Goal: Transaction & Acquisition: Book appointment/travel/reservation

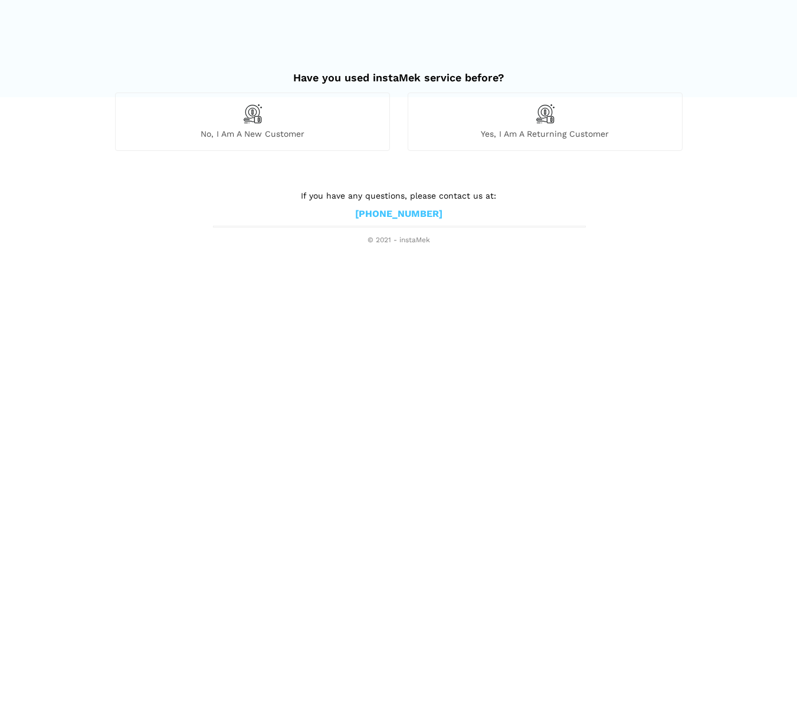
click at [296, 123] on div "No, I am a new customer" at bounding box center [252, 122] width 275 height 58
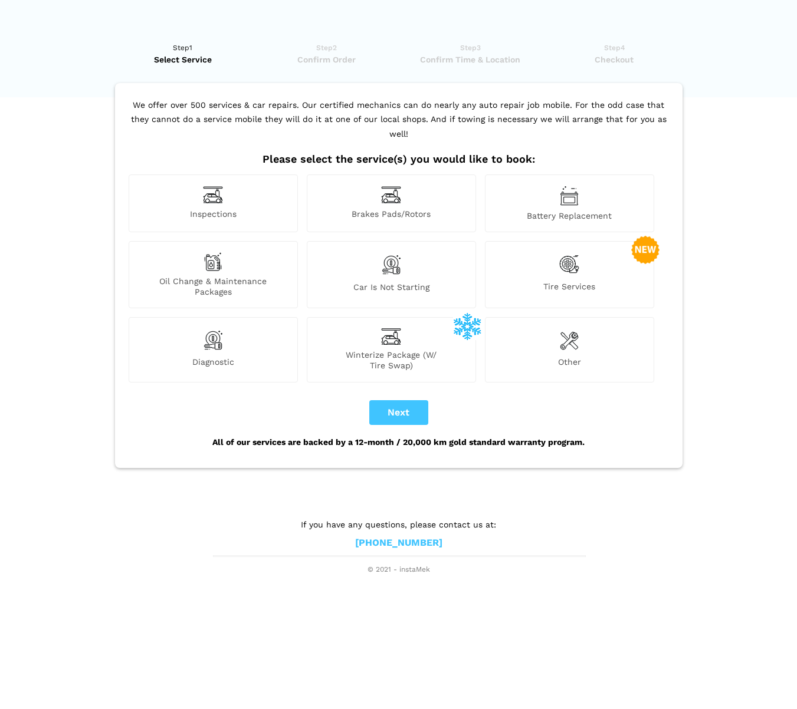
click at [403, 350] on span "Winterize Package (W/ Tire Swap)" at bounding box center [391, 360] width 168 height 21
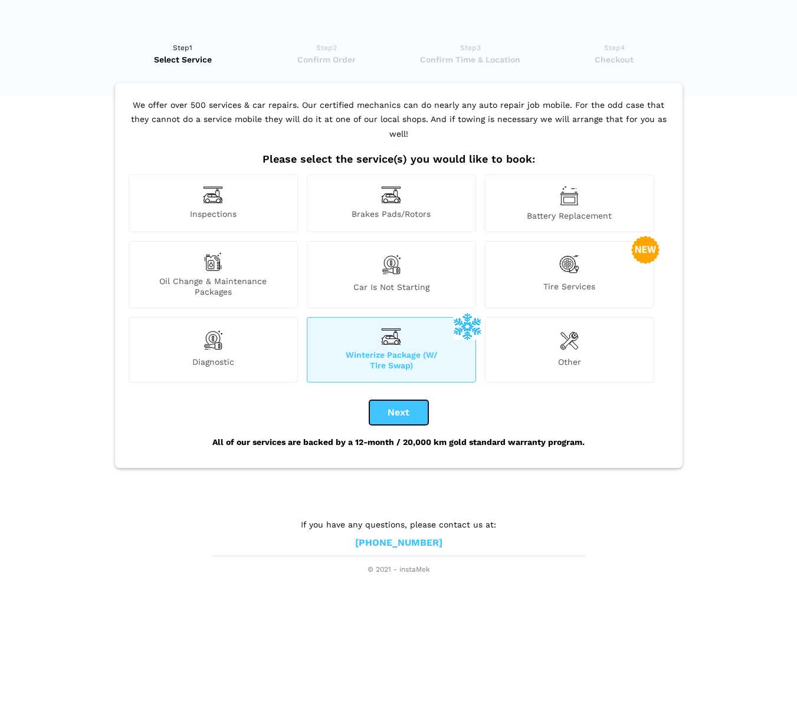
click at [407, 400] on button "Next" at bounding box center [398, 412] width 59 height 25
checkbox input "true"
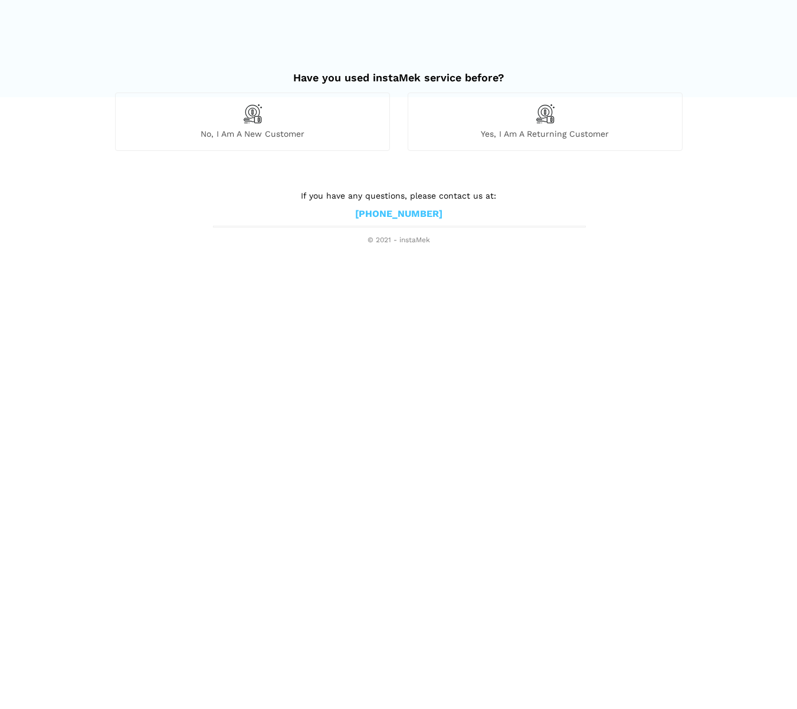
click at [292, 120] on div "No, I am a new customer" at bounding box center [252, 122] width 275 height 58
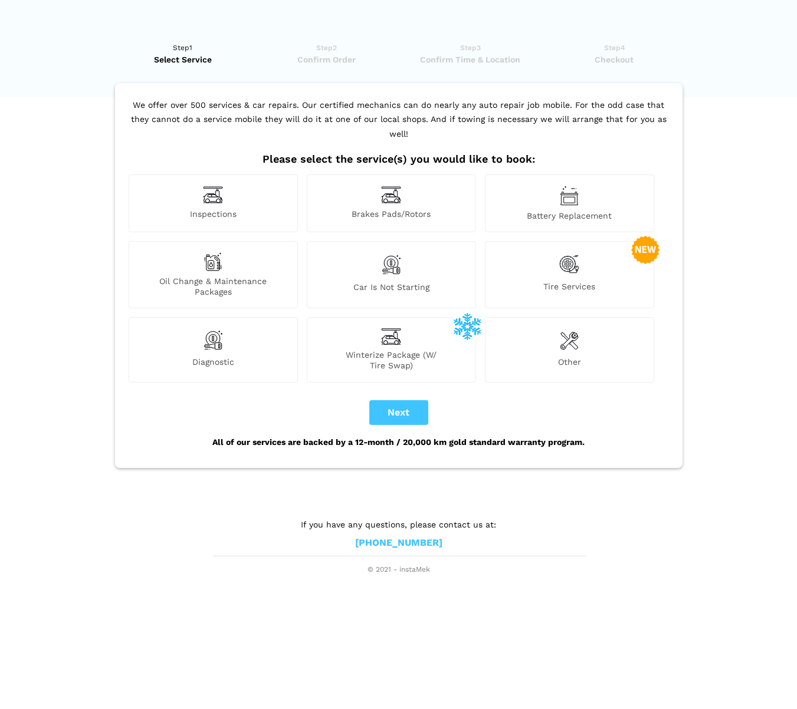
click at [551, 261] on div "Tire Services" at bounding box center [569, 274] width 169 height 67
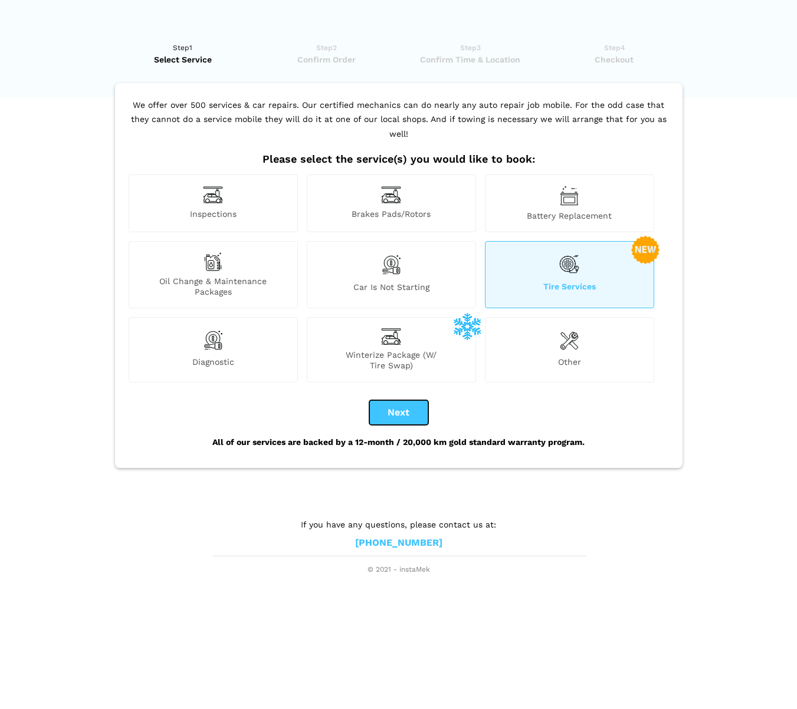
click at [419, 400] on button "Next" at bounding box center [398, 412] width 59 height 25
checkbox input "true"
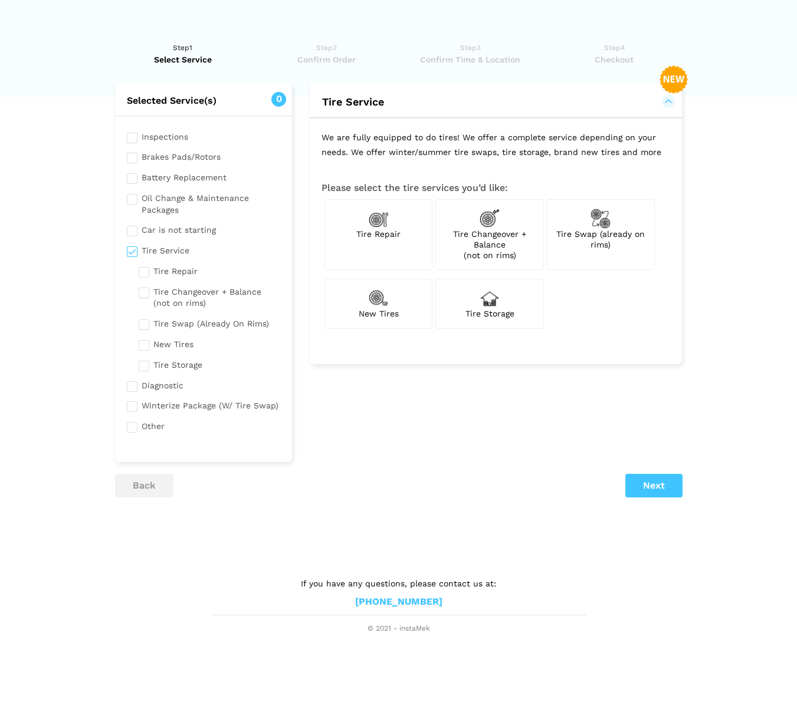
click at [474, 305] on div "Tire Storage" at bounding box center [489, 304] width 108 height 50
checkbox input "true"
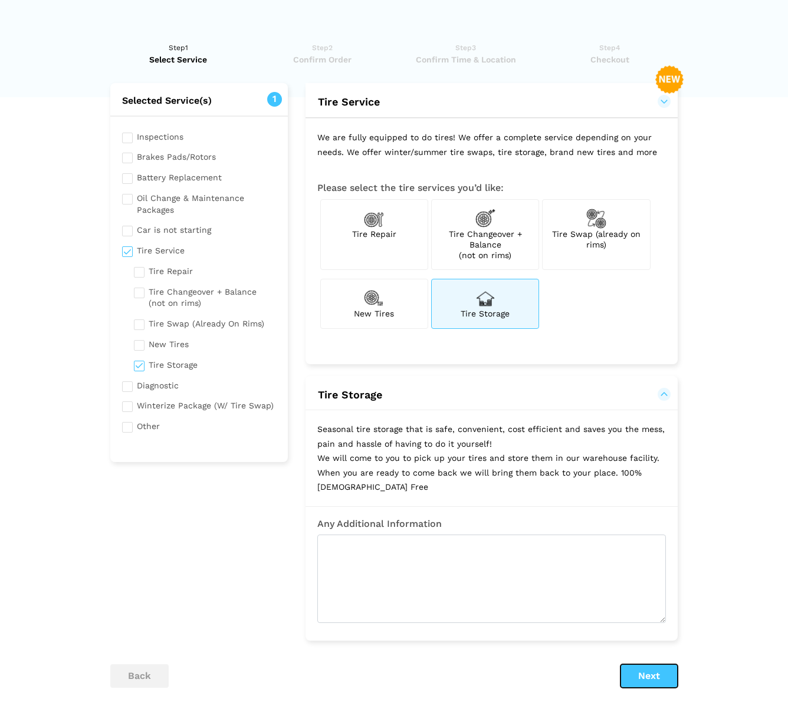
click at [657, 678] on button "Next" at bounding box center [648, 677] width 57 height 24
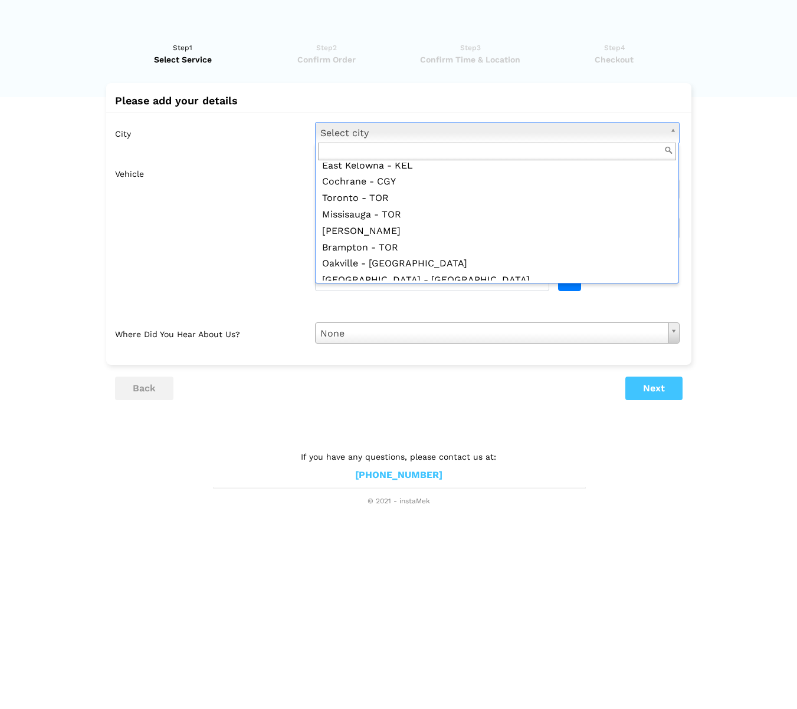
scroll to position [848, 0]
